Goal: Task Accomplishment & Management: Manage account settings

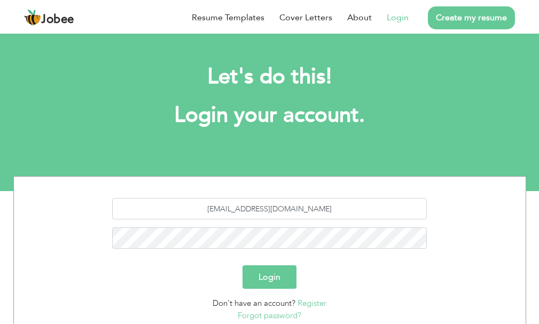
click at [242, 265] on button "Login" at bounding box center [269, 276] width 54 height 23
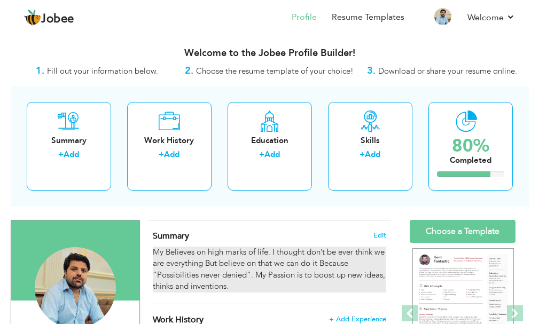
click at [245, 275] on div "My Believes on high marks of life. I thought don’t be ever think we are everyth…" at bounding box center [269, 270] width 233 height 46
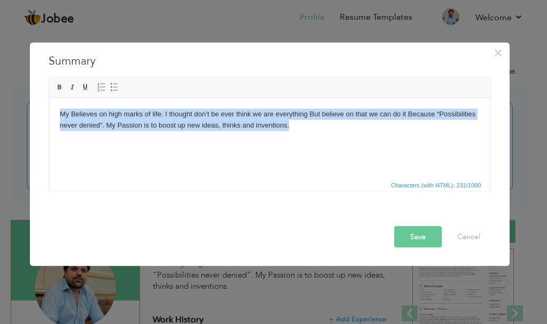
drag, startPoint x: 302, startPoint y: 125, endPoint x: 97, endPoint y: 202, distance: 218.7
click at [49, 104] on html "My Believes on high marks of life. I thought don’t be ever think we are everyth…" at bounding box center [269, 120] width 441 height 44
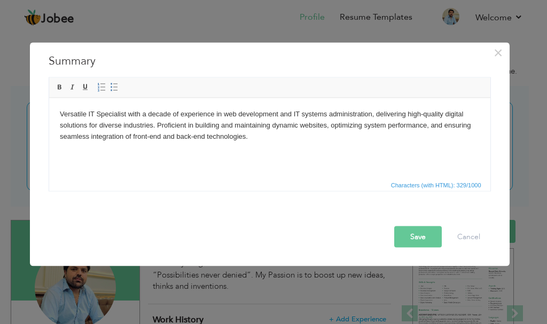
paste body
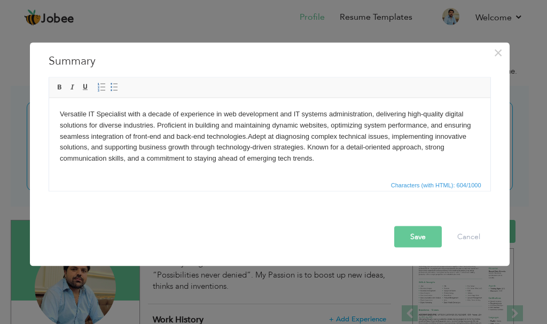
click at [247, 132] on body "Versatile IT Specialist with a decade of experience in web development and IT s…" at bounding box center [269, 136] width 420 height 56
click at [403, 247] on div "Save Cancel" at bounding box center [270, 227] width 458 height 56
click at [409, 241] on button "Save" at bounding box center [418, 236] width 48 height 21
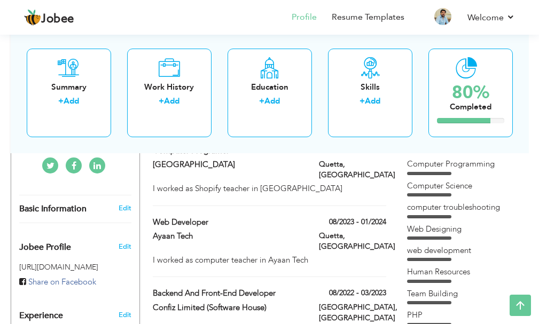
scroll to position [265, 0]
click at [439, 249] on div "web development" at bounding box center [462, 251] width 111 height 11
click at [446, 256] on div "web development" at bounding box center [462, 251] width 111 height 11
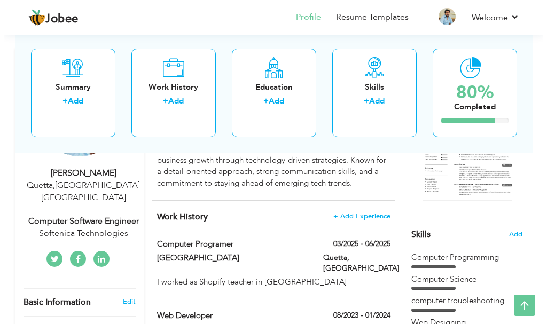
scroll to position [158, 0]
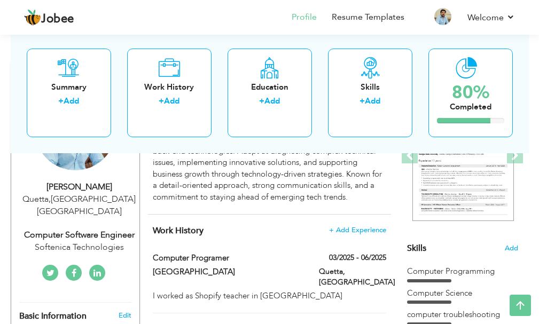
click at [514, 243] on div "Skills Add" at bounding box center [462, 158] width 111 height 193
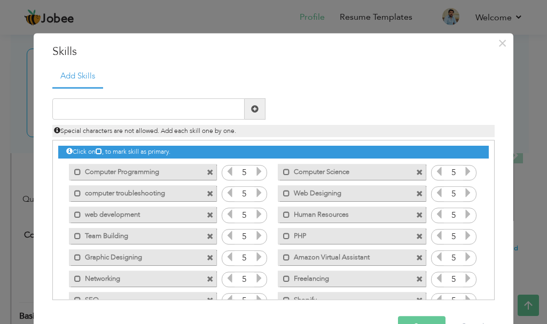
click at [104, 214] on label "web development" at bounding box center [135, 213] width 108 height 13
click at [130, 216] on label "web development" at bounding box center [136, 213] width 106 height 13
click at [130, 216] on label "web development" at bounding box center [135, 213] width 108 height 13
click at [207, 216] on span at bounding box center [210, 215] width 7 height 7
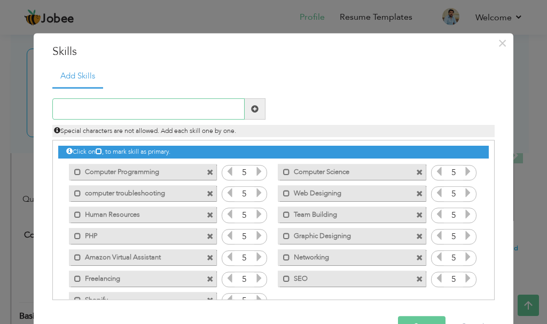
click at [134, 101] on input "text" at bounding box center [148, 109] width 192 height 21
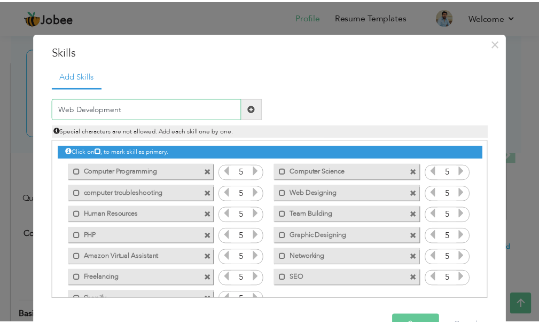
scroll to position [33, 0]
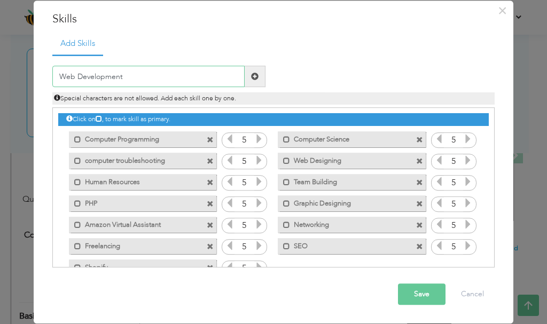
type input "Web Development"
click at [420, 289] on button "Save" at bounding box center [422, 294] width 48 height 21
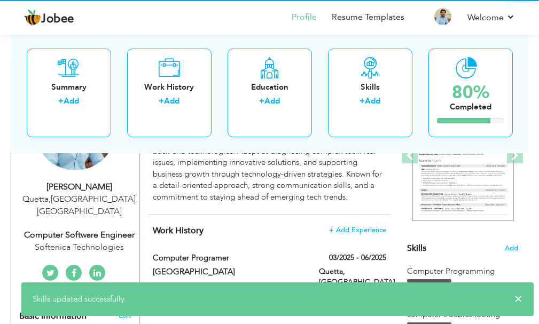
drag, startPoint x: 111, startPoint y: 184, endPoint x: 119, endPoint y: 178, distance: 10.7
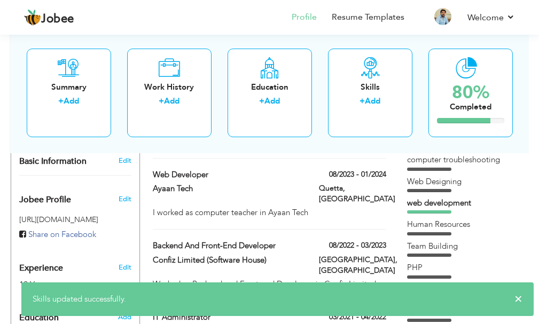
scroll to position [318, 0]
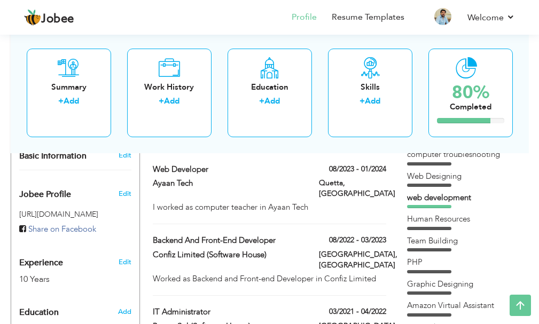
click at [461, 199] on div "web development" at bounding box center [462, 197] width 111 height 11
click at [450, 199] on div "web development" at bounding box center [462, 197] width 111 height 11
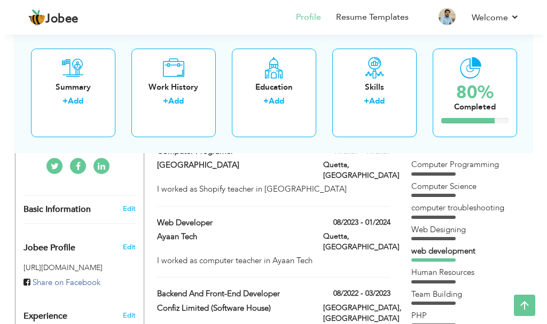
scroll to position [158, 0]
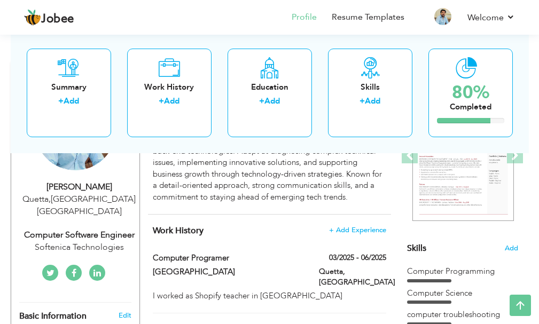
click at [508, 242] on section "‹ › Previous Next" at bounding box center [462, 163] width 111 height 157
click at [510, 246] on span "Add" at bounding box center [511, 248] width 14 height 10
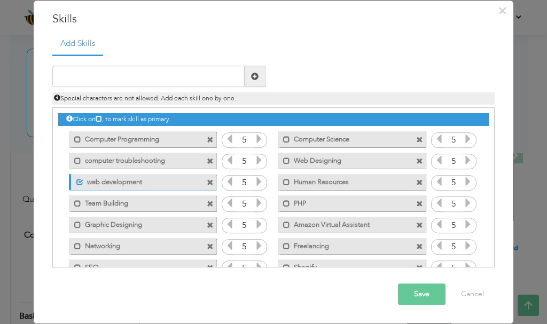
scroll to position [0, 0]
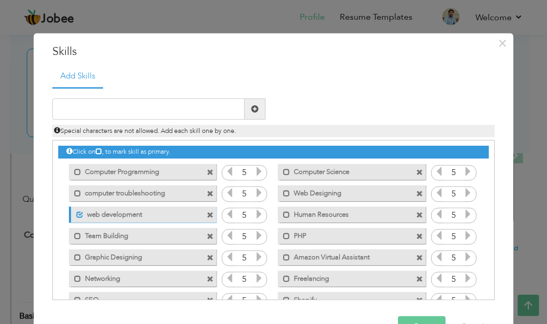
click at [207, 212] on span at bounding box center [210, 215] width 7 height 7
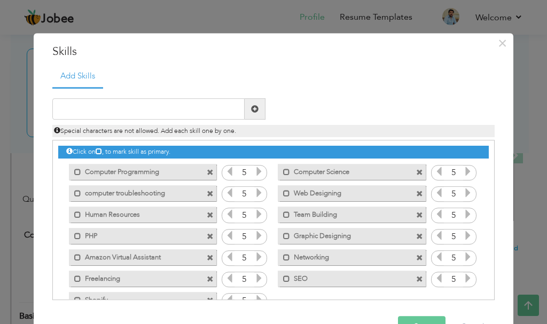
click at [207, 195] on span at bounding box center [210, 194] width 7 height 7
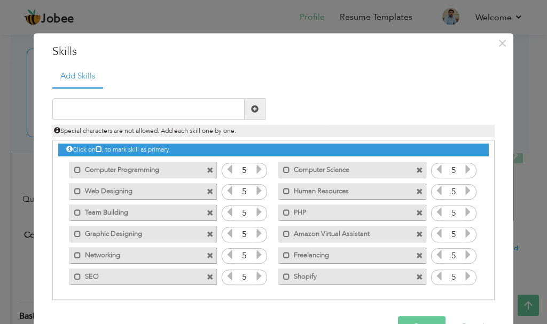
scroll to position [3, 0]
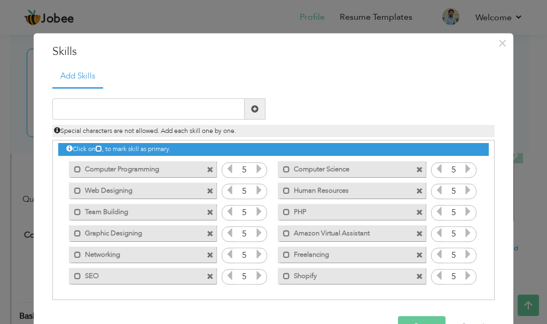
click at [412, 319] on button "Save" at bounding box center [422, 327] width 48 height 21
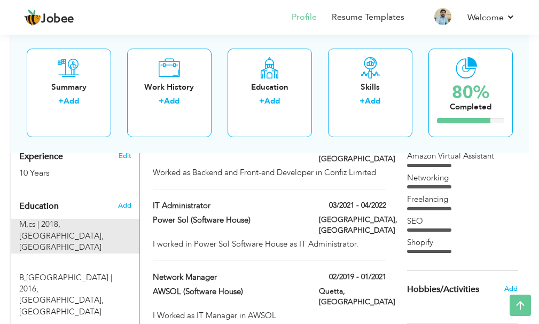
scroll to position [425, 0]
click at [75, 230] on span "[GEOGRAPHIC_DATA], [GEOGRAPHIC_DATA]" at bounding box center [61, 241] width 84 height 22
type input "M,cs"
type input "2018"
type input "[GEOGRAPHIC_DATA]"
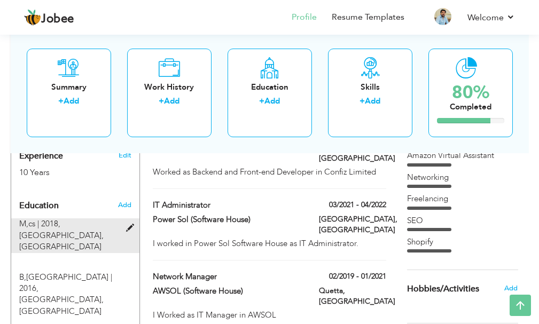
type input "2.9"
radio input "true"
type input "Quetta"
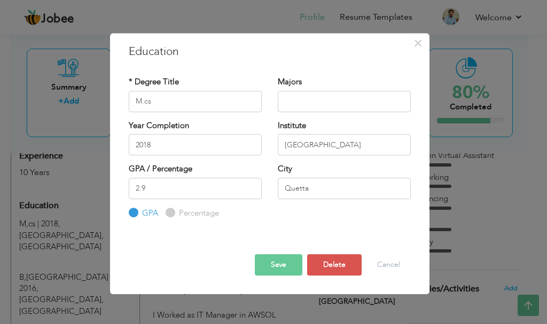
click at [299, 260] on button "Save" at bounding box center [279, 264] width 48 height 21
click at [286, 260] on button "Save" at bounding box center [274, 264] width 55 height 21
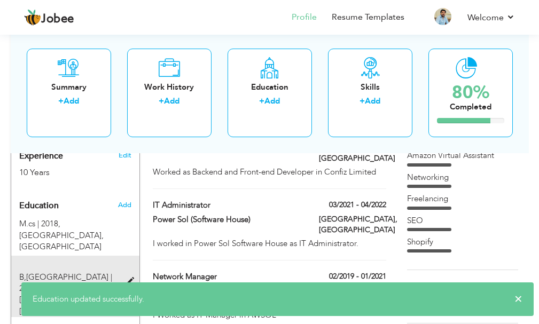
click at [88, 256] on div "B,[GEOGRAPHIC_DATA] | 2016, [GEOGRAPHIC_DATA], [GEOGRAPHIC_DATA]" at bounding box center [75, 287] width 129 height 62
type input "B,[GEOGRAPHIC_DATA]"
type input "2016"
type input "49"
radio input "false"
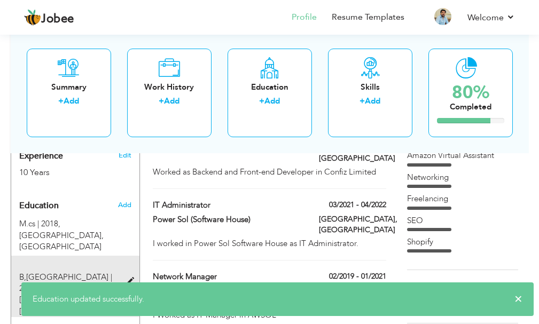
radio input "true"
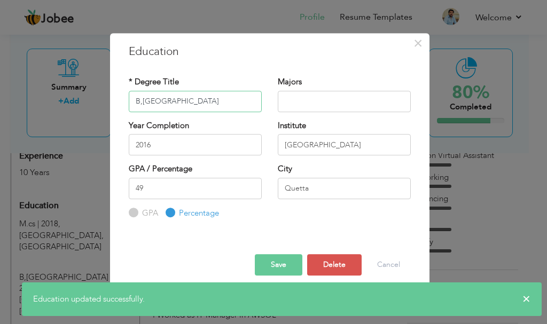
click at [143, 100] on input "B,[GEOGRAPHIC_DATA]" at bounding box center [195, 101] width 133 height 21
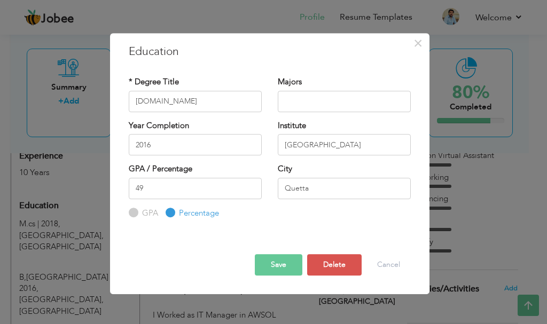
click at [271, 260] on button "Save" at bounding box center [279, 264] width 48 height 21
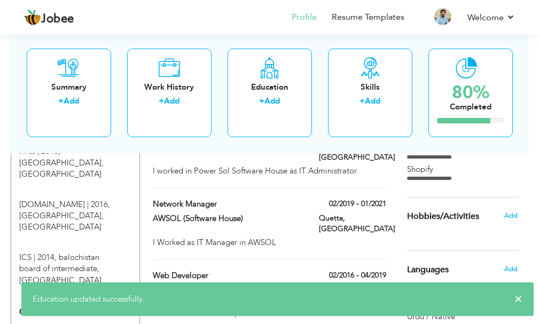
scroll to position [532, 0]
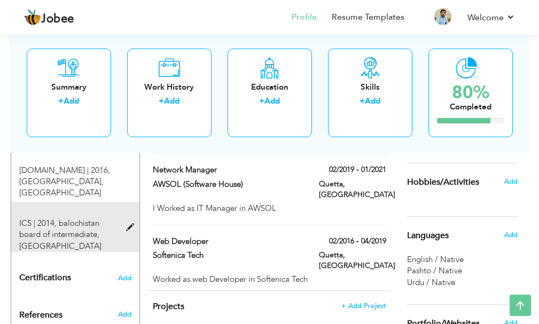
click at [96, 218] on div "ICS | 2014, balochistan board of intermediate, [GEOGRAPHIC_DATA]" at bounding box center [69, 235] width 117 height 34
type input "ICS"
type input "2014"
type input "balochistan board of intermediate"
type input "50"
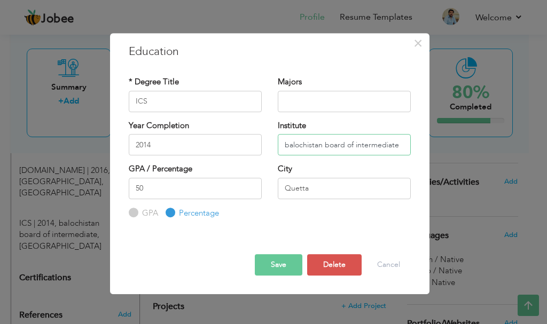
drag, startPoint x: 288, startPoint y: 149, endPoint x: 282, endPoint y: 147, distance: 6.8
click at [282, 147] on input "balochistan board of intermediate" at bounding box center [344, 144] width 133 height 21
click at [325, 143] on input "Balochistan board of intermediate" at bounding box center [344, 144] width 133 height 21
click at [357, 140] on input "Balochistan Board of intermediate" at bounding box center [344, 144] width 133 height 21
type input "Balochistan Board of Intermediate"
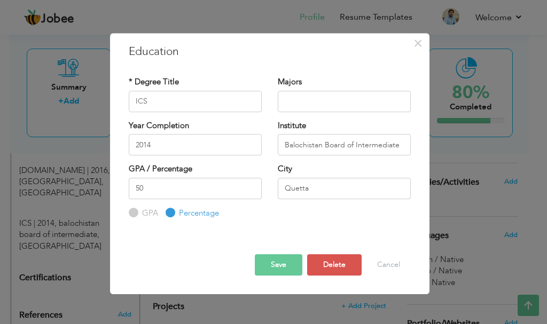
click at [275, 264] on button "Save" at bounding box center [279, 264] width 48 height 21
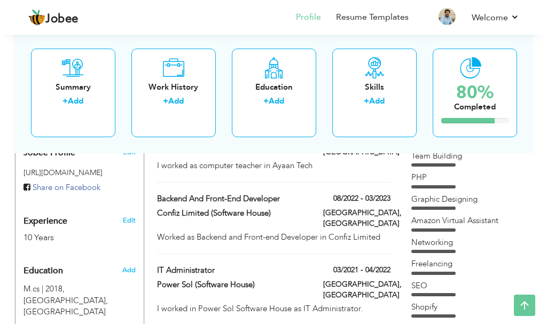
scroll to position [356, 0]
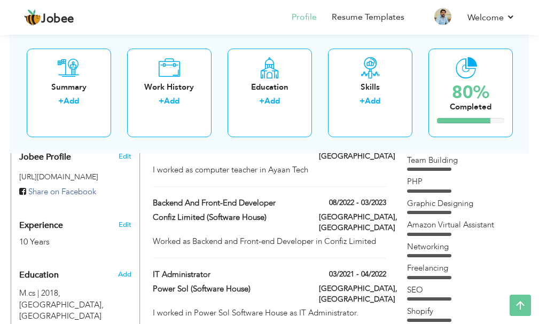
click at [41, 236] on div "10 Years" at bounding box center [64, 242] width 91 height 12
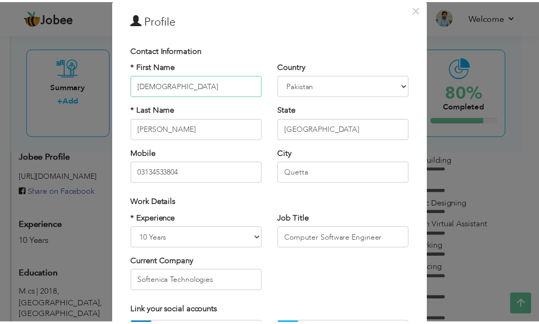
scroll to position [156, 0]
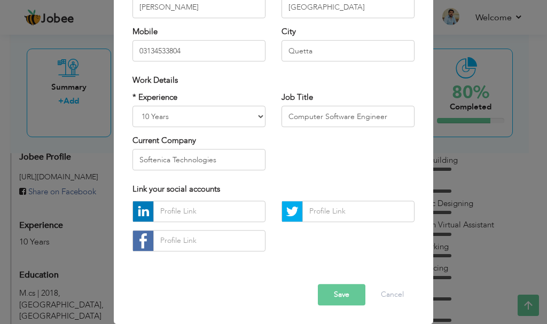
click at [352, 294] on button "Save" at bounding box center [342, 294] width 48 height 21
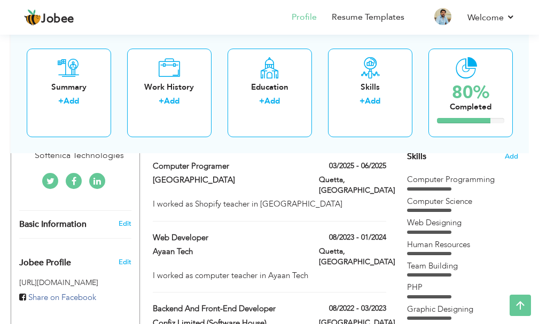
scroll to position [249, 0]
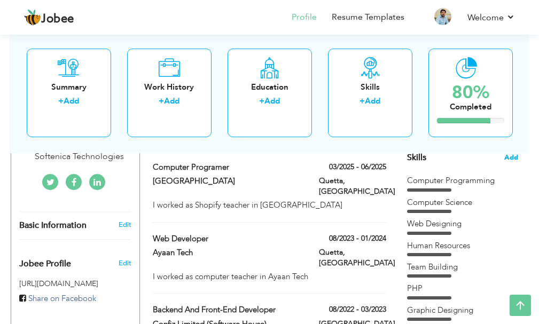
click at [511, 160] on span "Add" at bounding box center [511, 158] width 14 height 10
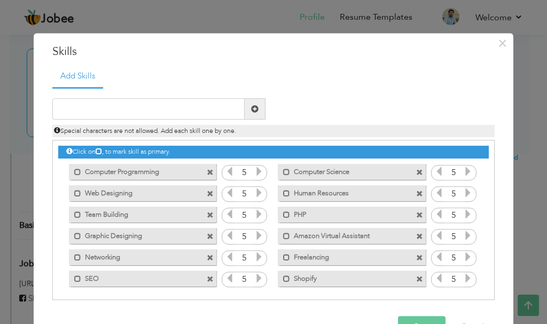
click at [416, 234] on span at bounding box center [419, 236] width 7 height 7
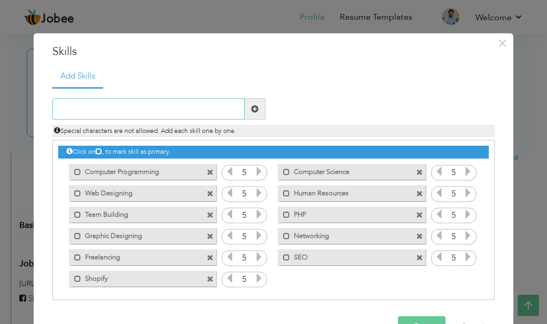
click at [131, 111] on input "text" at bounding box center [148, 109] width 192 height 21
type input "Web Development"
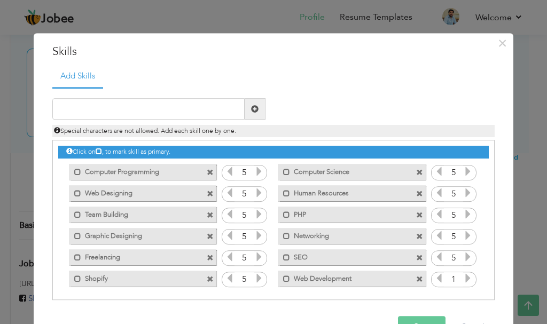
click at [463, 280] on icon at bounding box center [468, 279] width 10 height 10
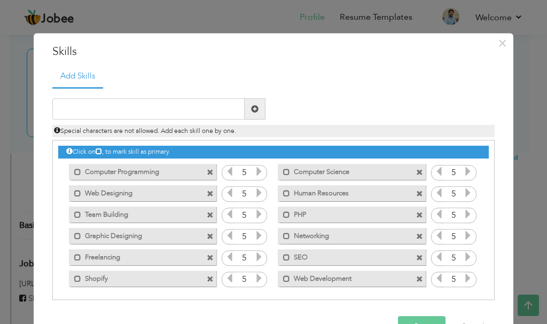
drag, startPoint x: 327, startPoint y: 284, endPoint x: 293, endPoint y: 252, distance: 46.8
click at [293, 252] on div "Click on , to mark skill as primary. Mark as primary skill. Computer Programmin…" at bounding box center [273, 215] width 430 height 148
drag, startPoint x: 298, startPoint y: 274, endPoint x: 298, endPoint y: 246, distance: 28.8
click at [298, 246] on div "Click on , to mark skill as primary. Mark as primary skill. Computer Programmin…" at bounding box center [273, 215] width 430 height 148
click at [412, 319] on button "Save" at bounding box center [422, 327] width 48 height 21
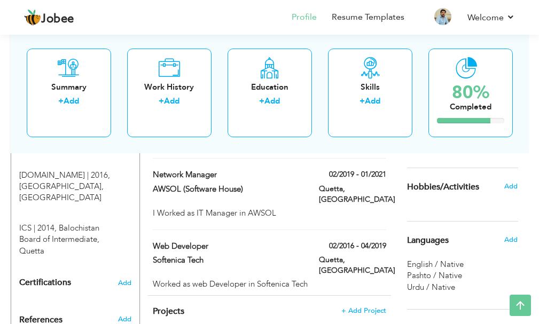
scroll to position [540, 0]
